Goal: Information Seeking & Learning: Learn about a topic

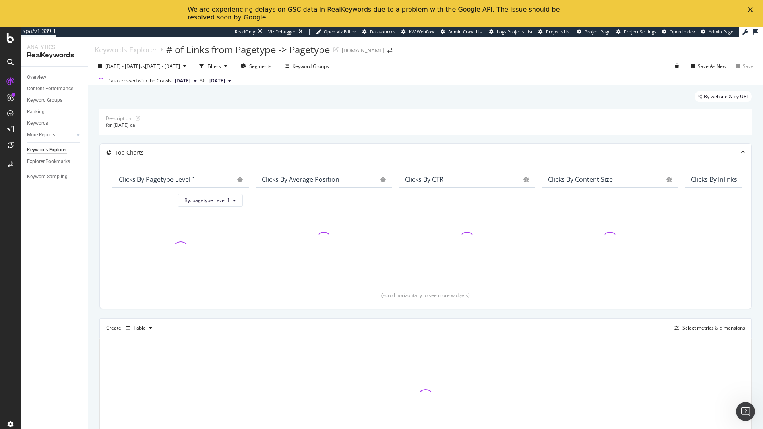
click at [750, 8] on icon "Close" at bounding box center [750, 9] width 5 height 5
